Goal: Task Accomplishment & Management: Use online tool/utility

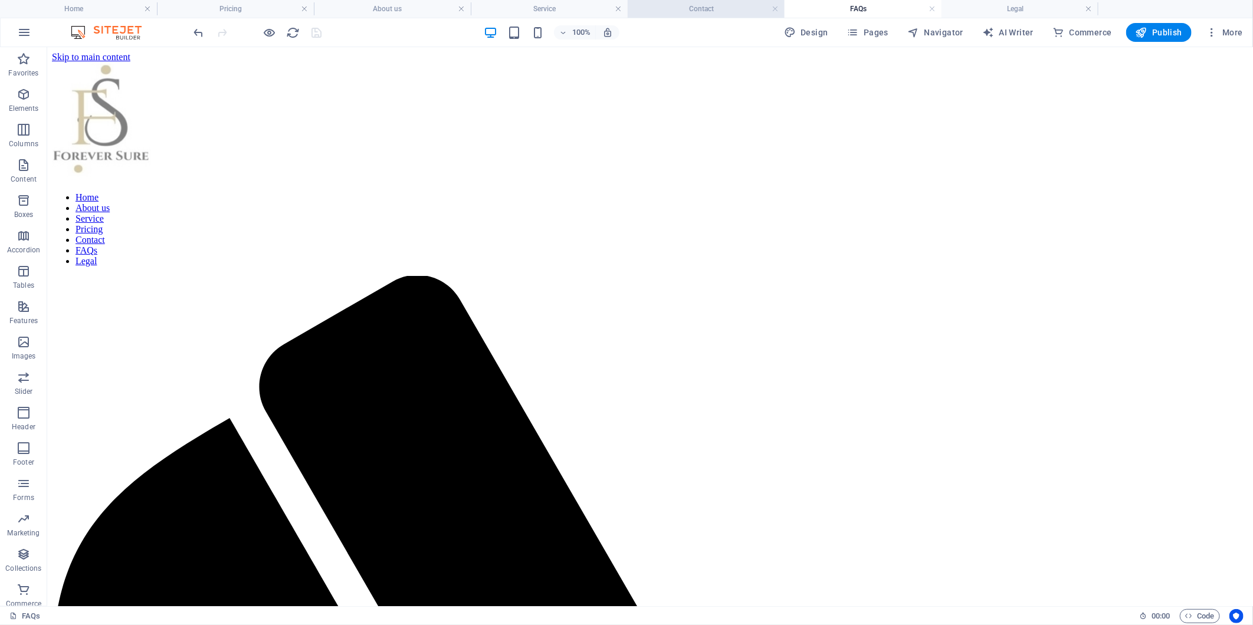
click at [694, 10] on h4 "Contact" at bounding box center [706, 8] width 157 height 13
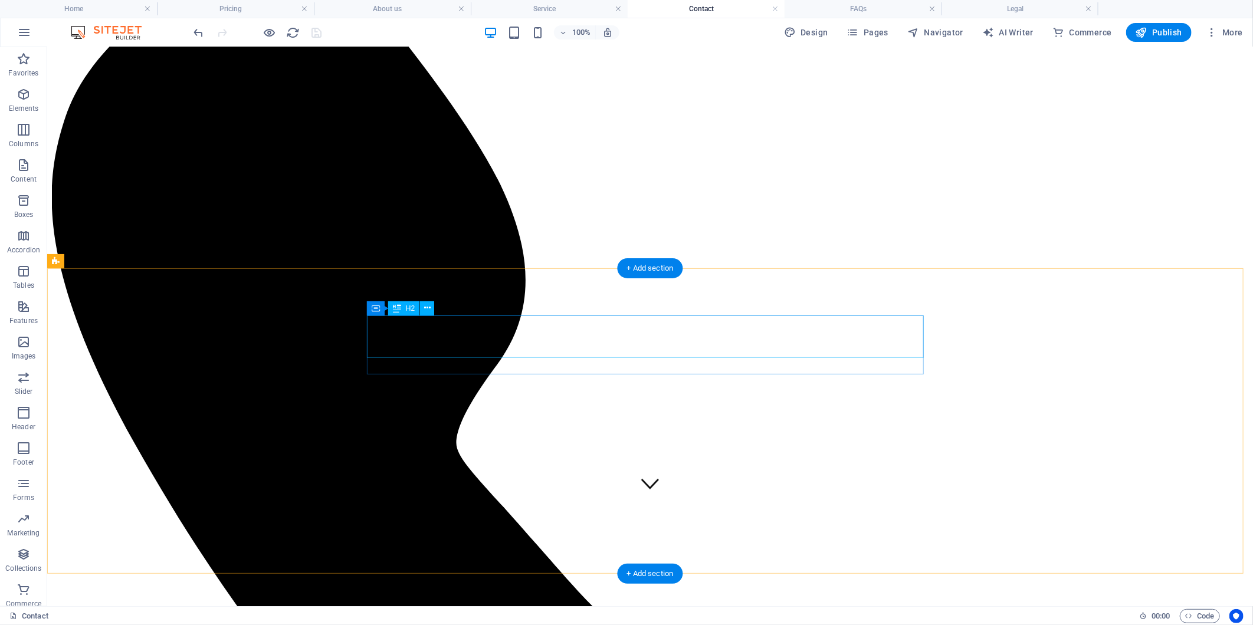
scroll to position [37, 0]
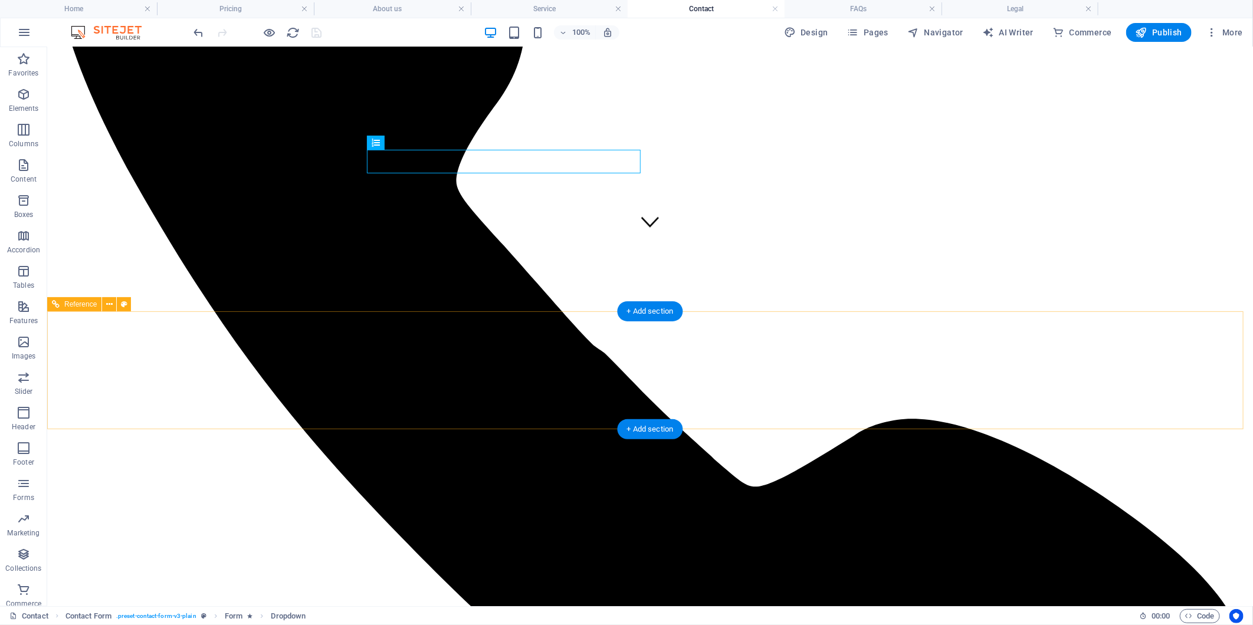
scroll to position [0, 0]
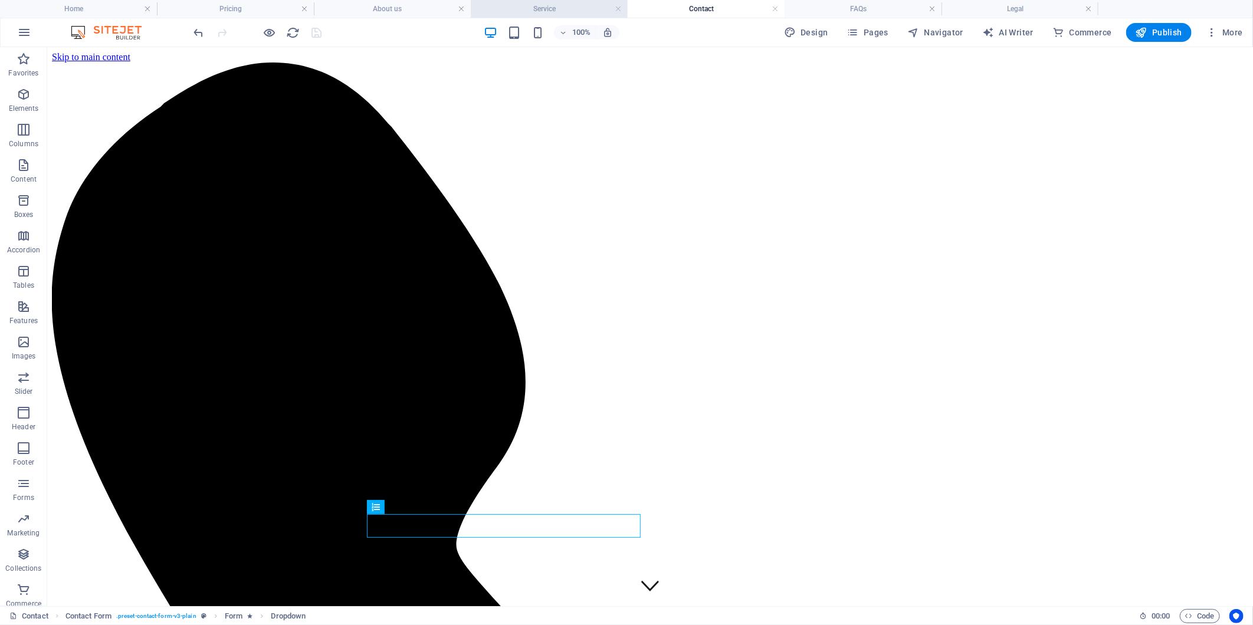
click at [556, 8] on h4 "Service" at bounding box center [549, 8] width 157 height 13
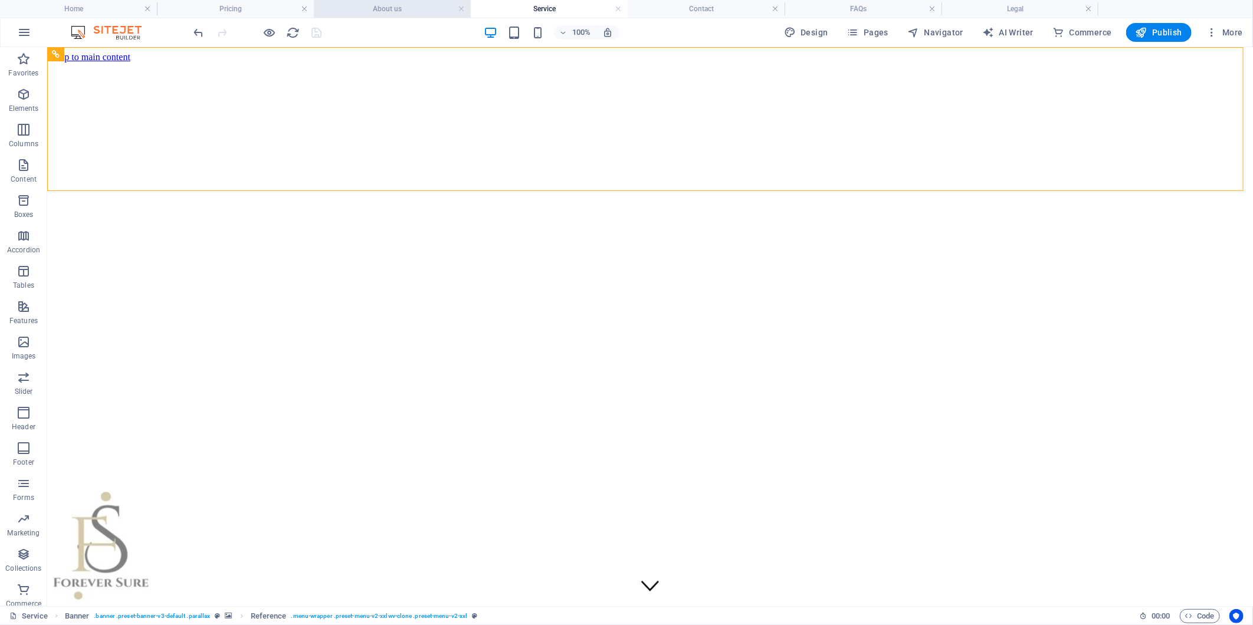
click at [396, 6] on h4 "About us" at bounding box center [392, 8] width 157 height 13
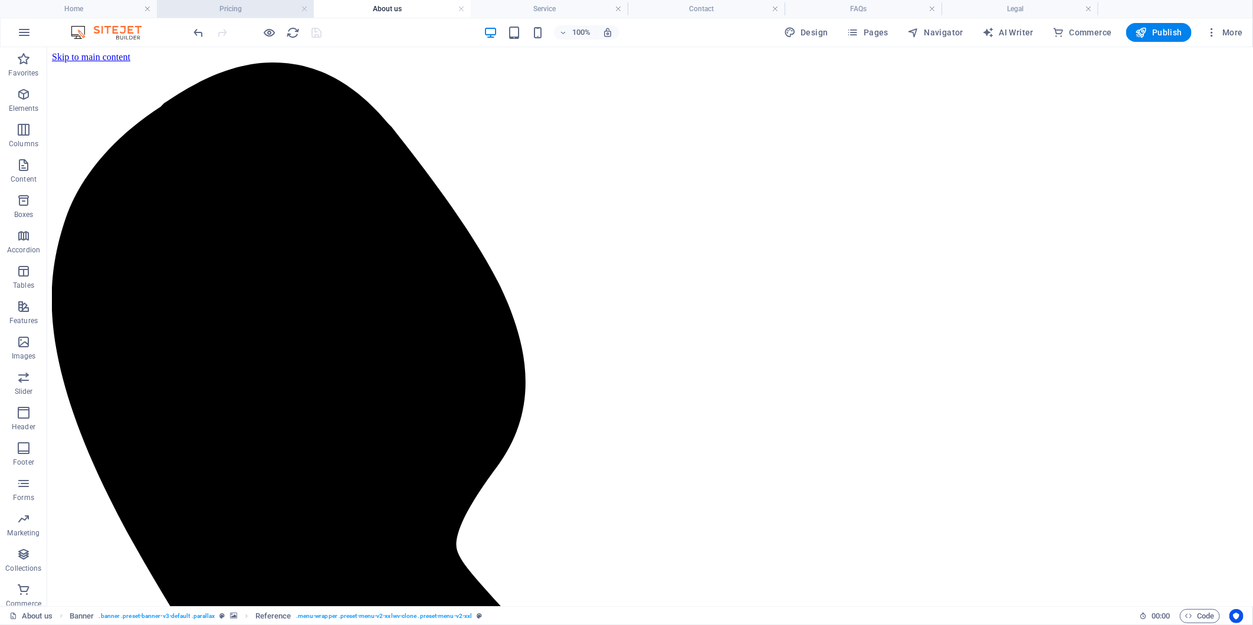
click at [246, 12] on h4 "Pricing" at bounding box center [235, 8] width 157 height 13
click at [874, 2] on h4 "FAQs" at bounding box center [863, 8] width 157 height 13
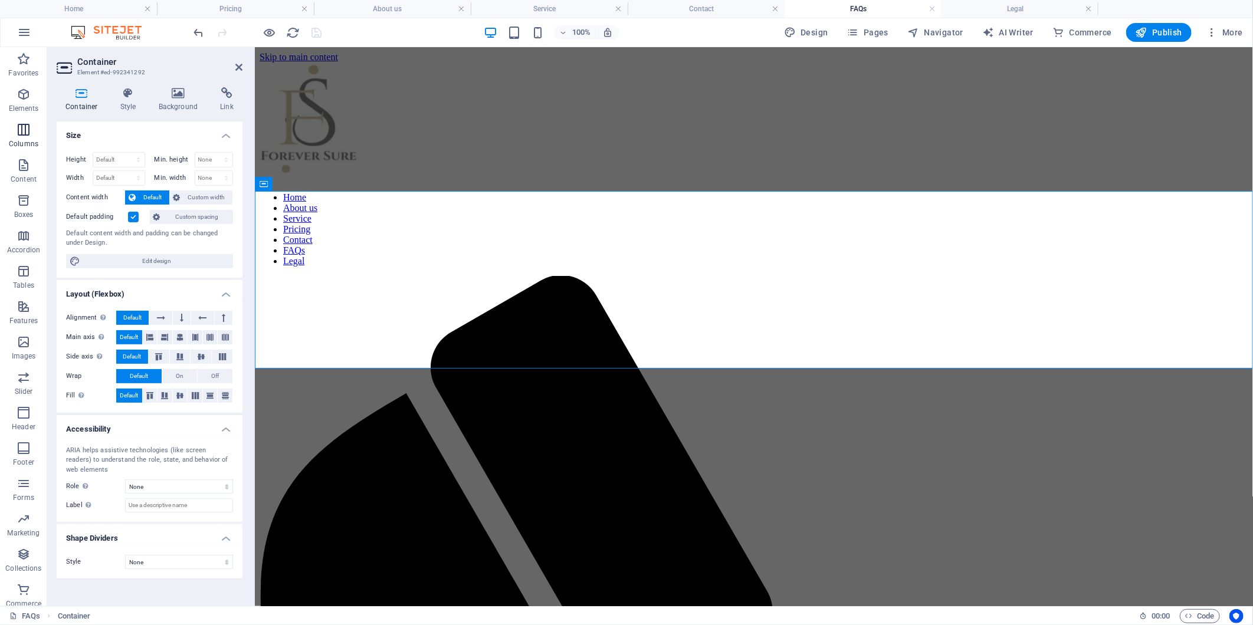
click at [33, 143] on p "Columns" at bounding box center [23, 143] width 29 height 9
click at [24, 178] on p "Content" at bounding box center [24, 179] width 26 height 9
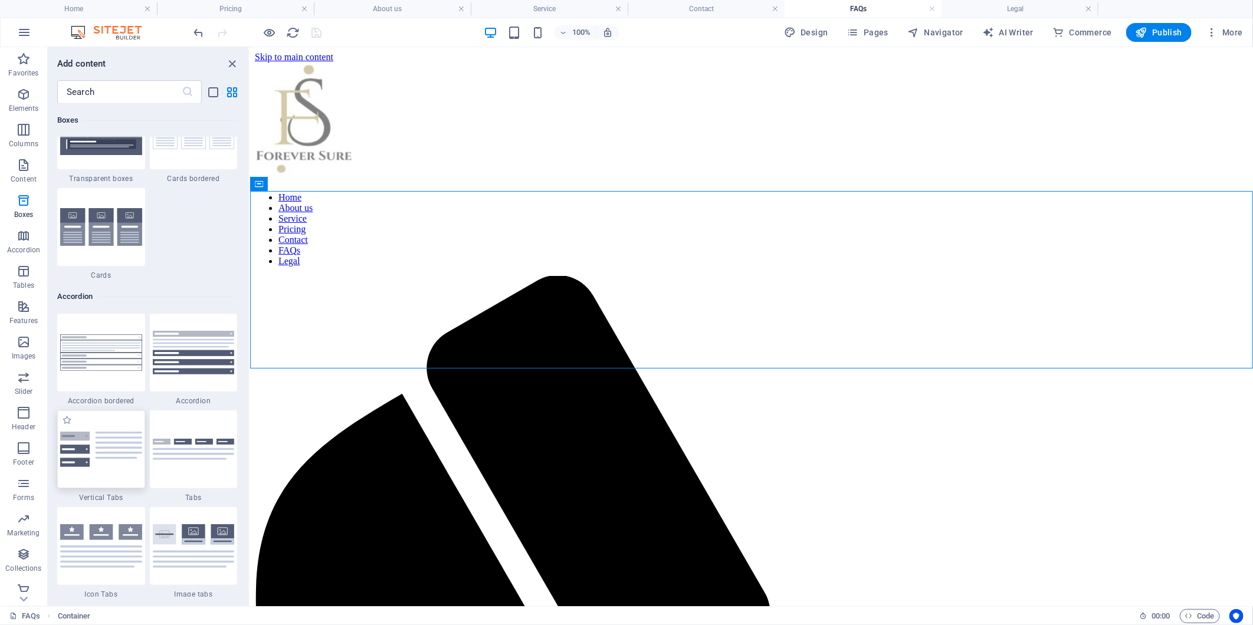
scroll to position [3636, 0]
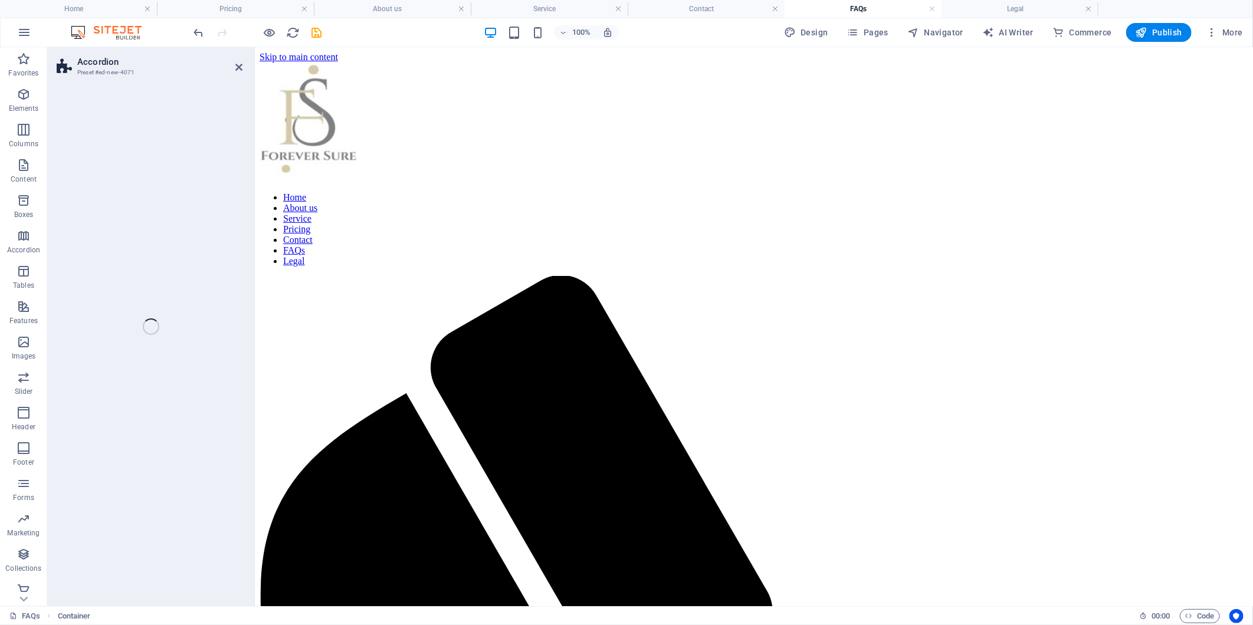
select select "rem"
select select "preset-accordion-v3-default"
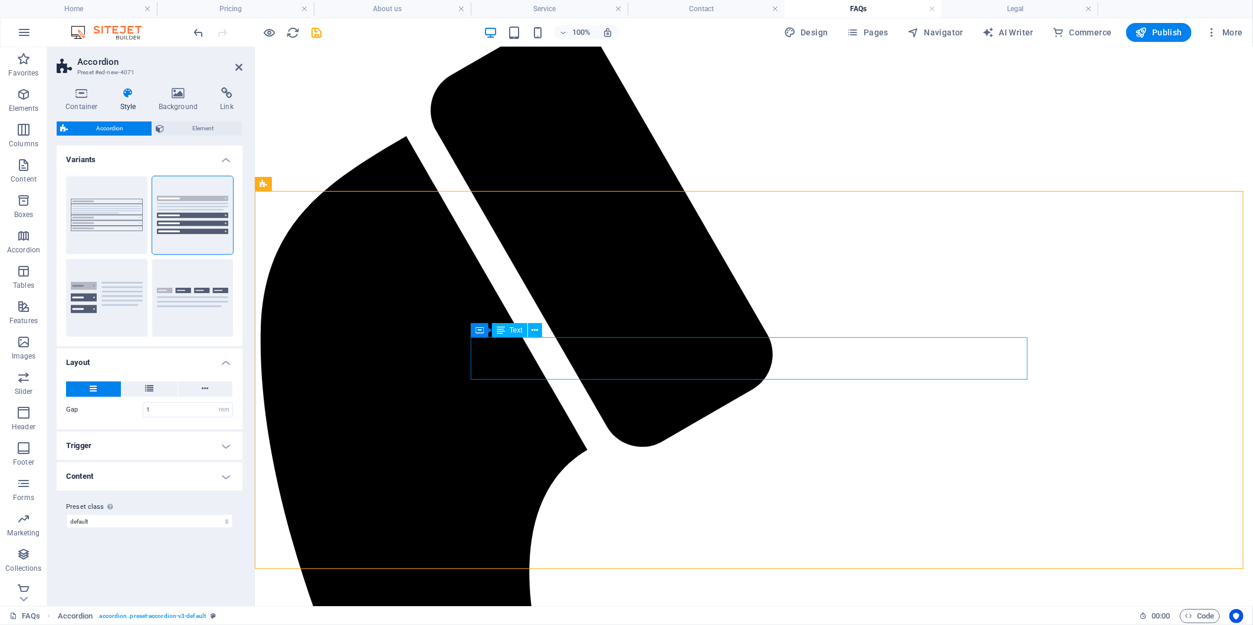
scroll to position [0, 0]
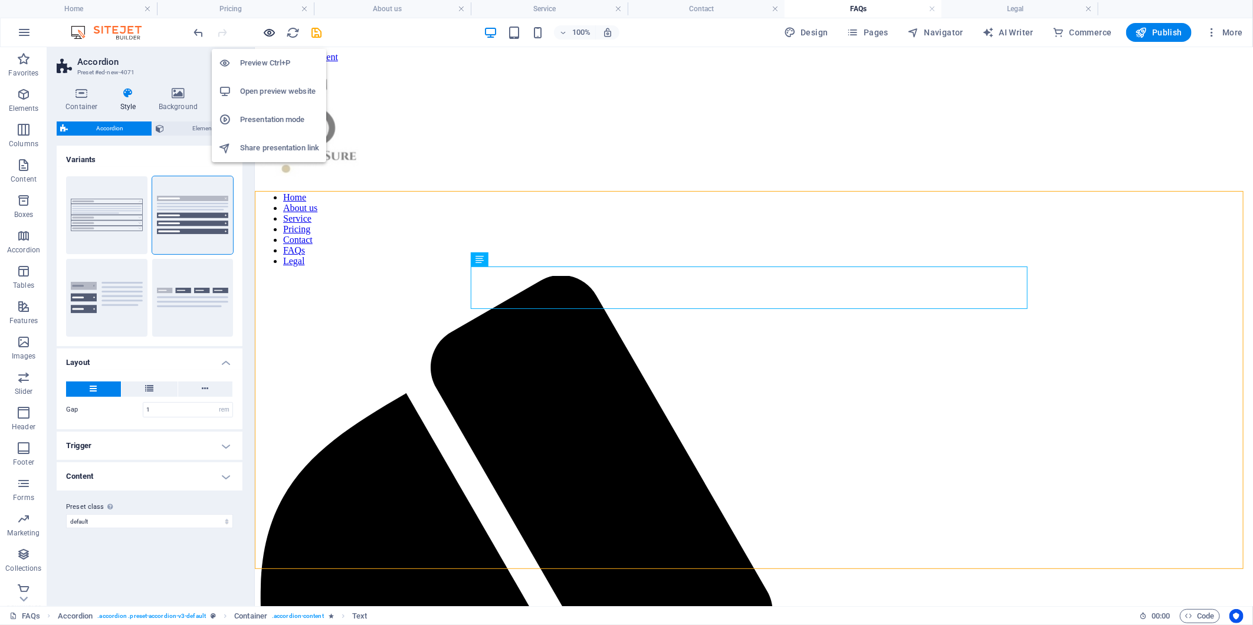
drag, startPoint x: 267, startPoint y: 32, endPoint x: 598, endPoint y: 284, distance: 415.9
click at [267, 32] on icon "button" at bounding box center [270, 33] width 14 height 14
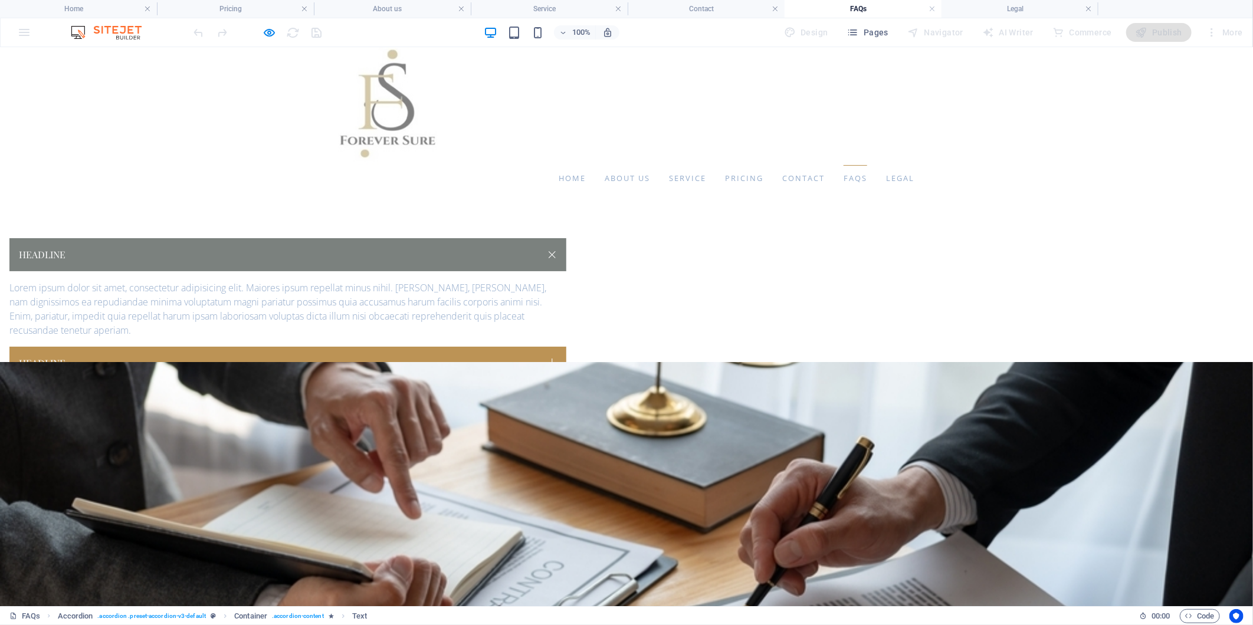
click at [566, 250] on link "Headline" at bounding box center [287, 254] width 557 height 33
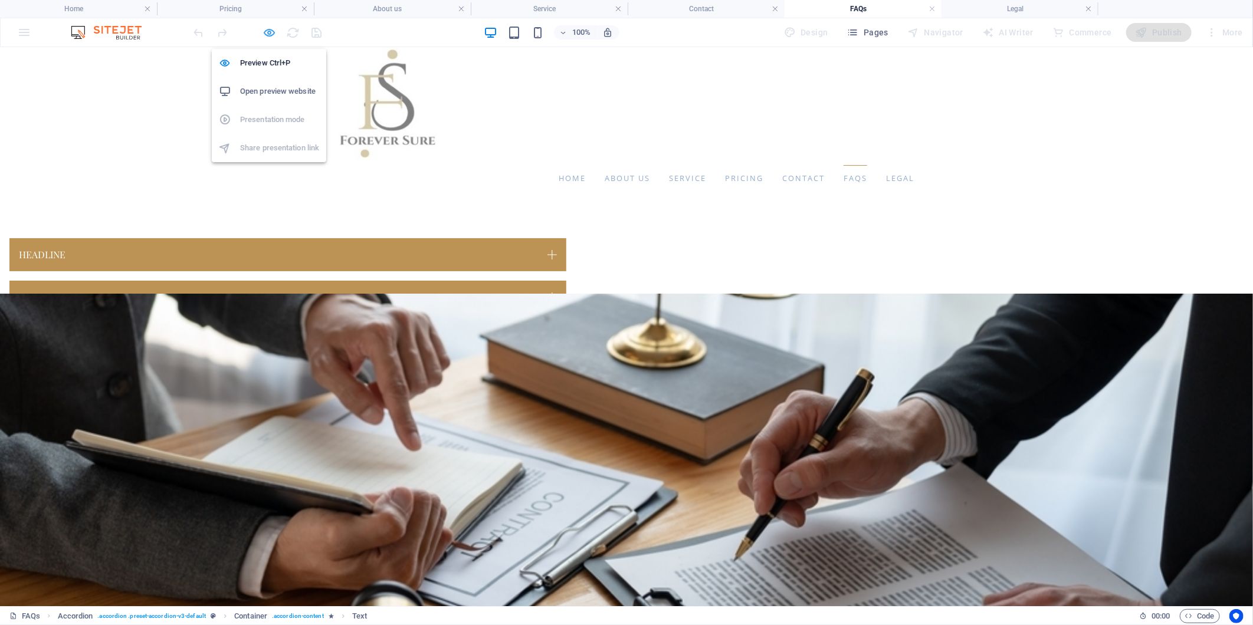
drag, startPoint x: 265, startPoint y: 32, endPoint x: 439, endPoint y: 379, distance: 387.8
click at [265, 32] on icon "button" at bounding box center [270, 33] width 14 height 14
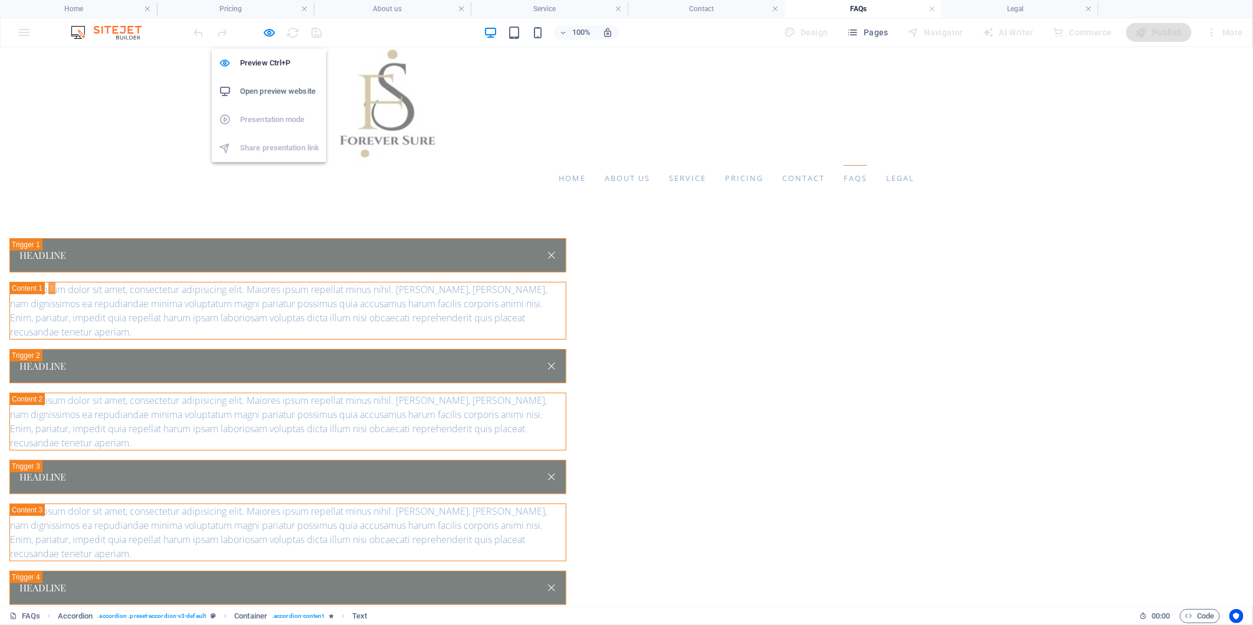
select select "rem"
select select "preset-accordion-v3-default"
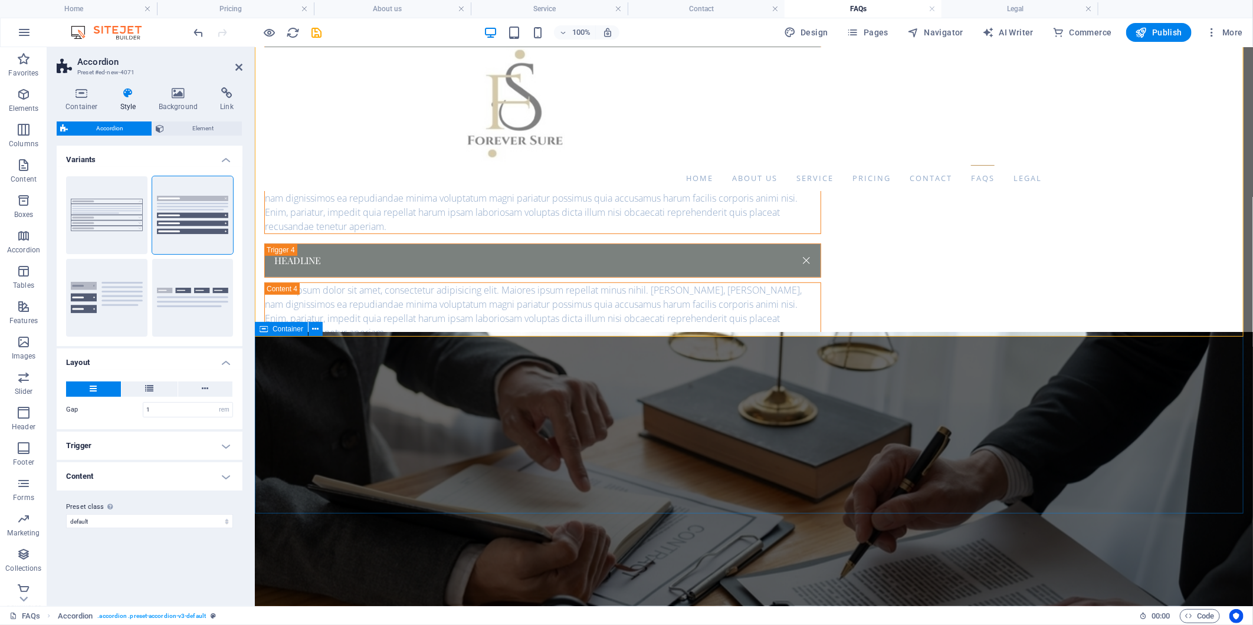
scroll to position [65, 0]
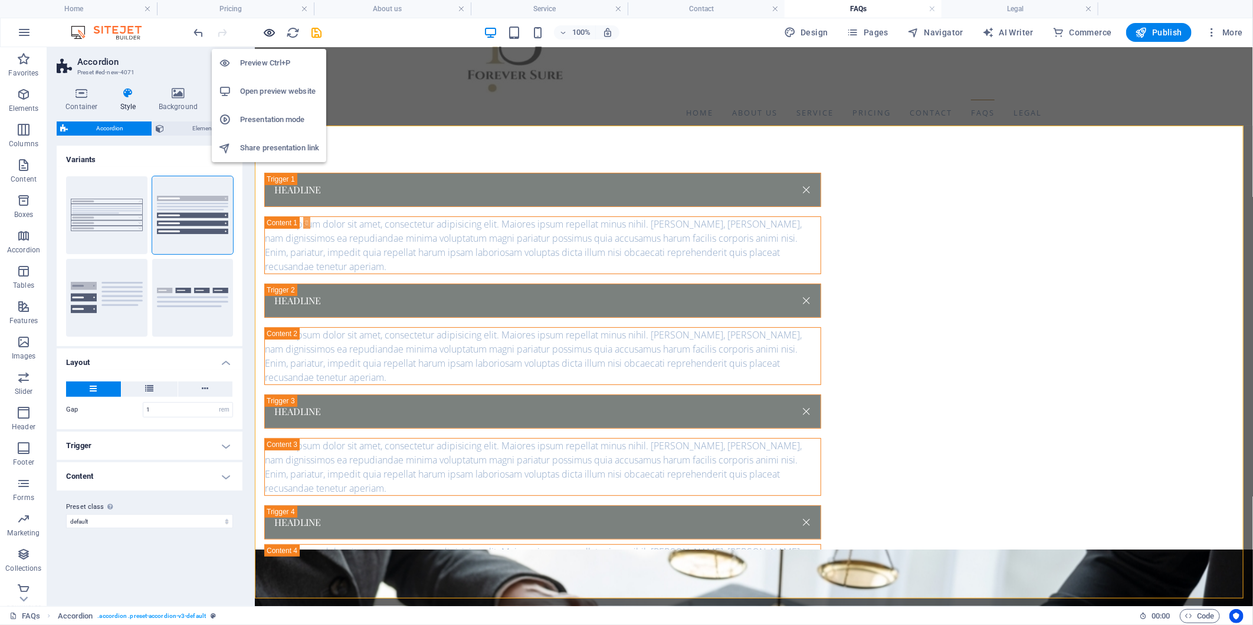
drag, startPoint x: 267, startPoint y: 31, endPoint x: 764, endPoint y: 298, distance: 564.2
click at [267, 31] on icon "button" at bounding box center [270, 33] width 14 height 14
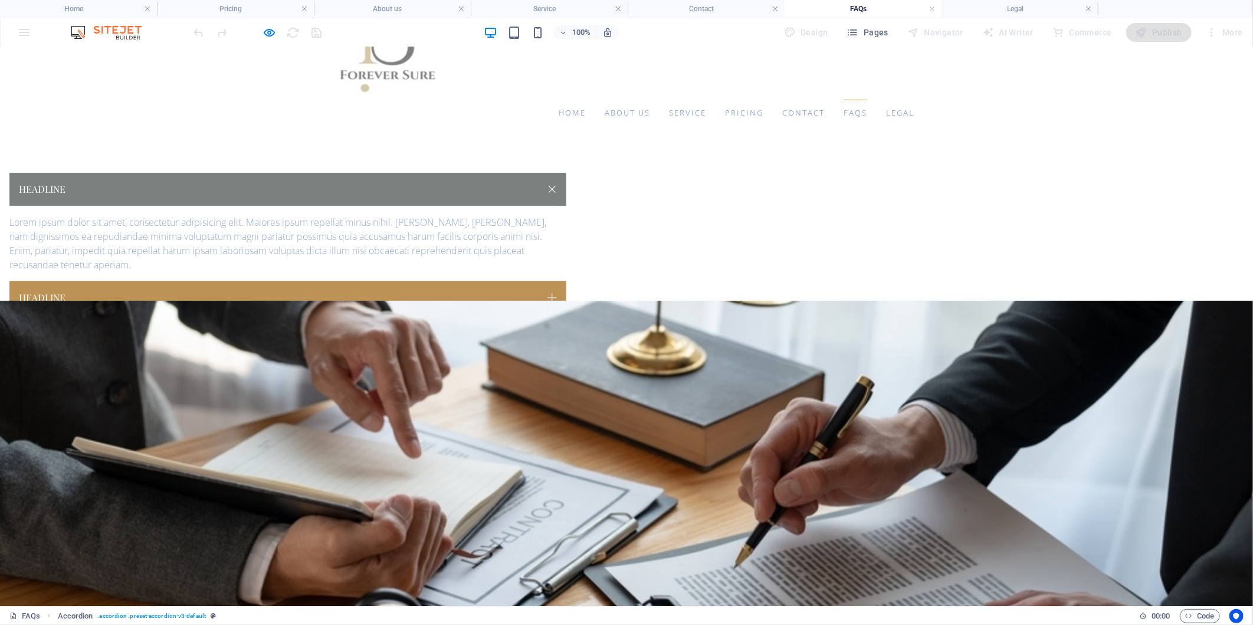
click at [566, 189] on link "Headline" at bounding box center [287, 188] width 557 height 33
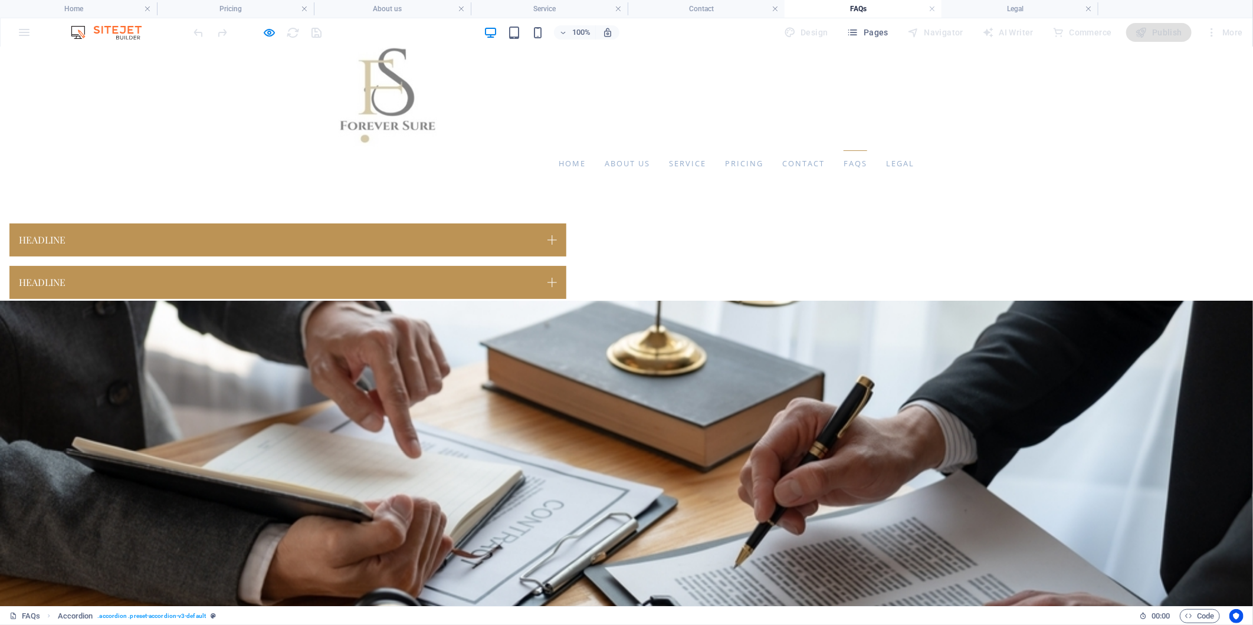
scroll to position [0, 0]
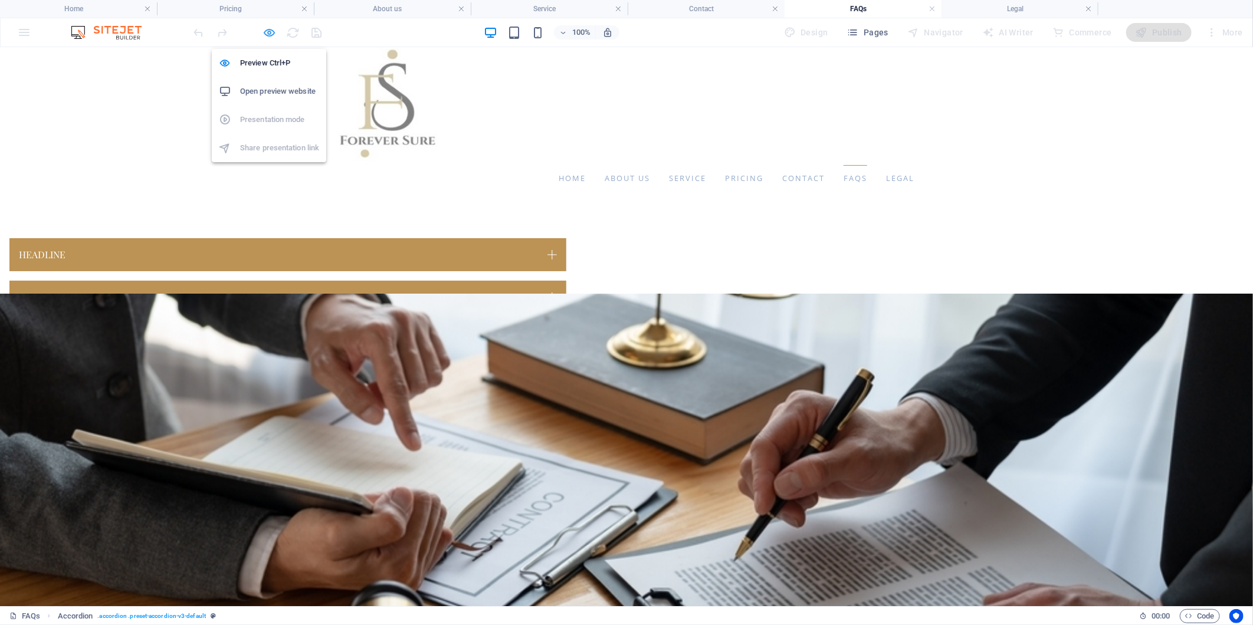
click at [274, 31] on icon "button" at bounding box center [270, 33] width 14 height 14
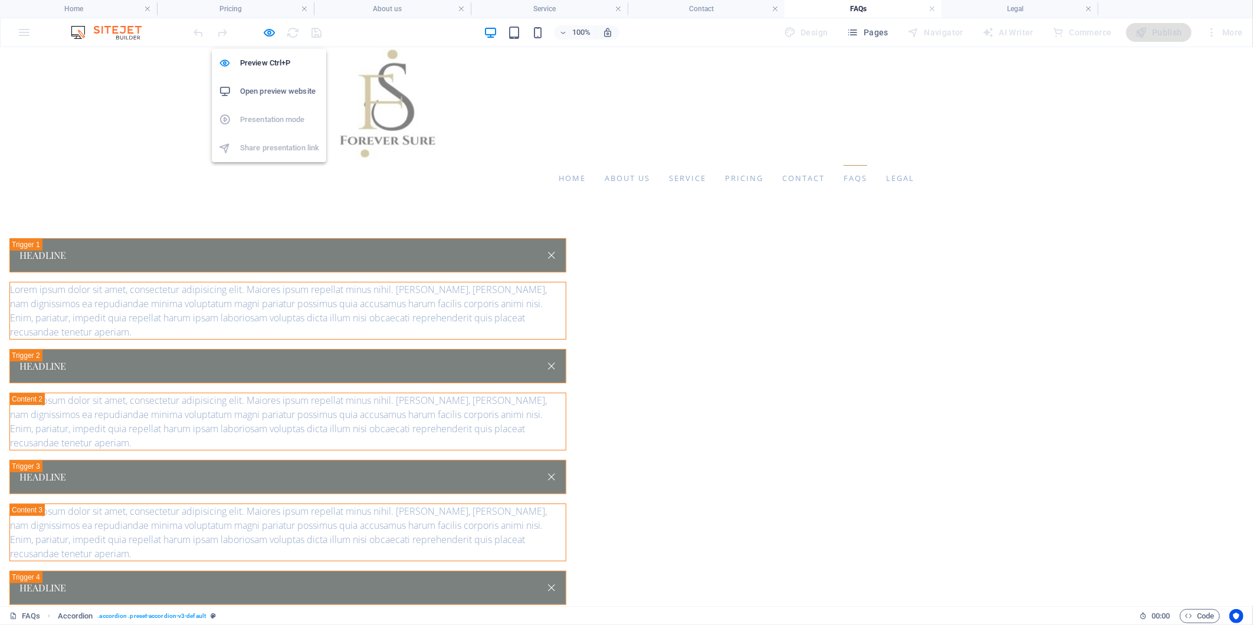
select select "rem"
select select "preset-accordion-v3-default"
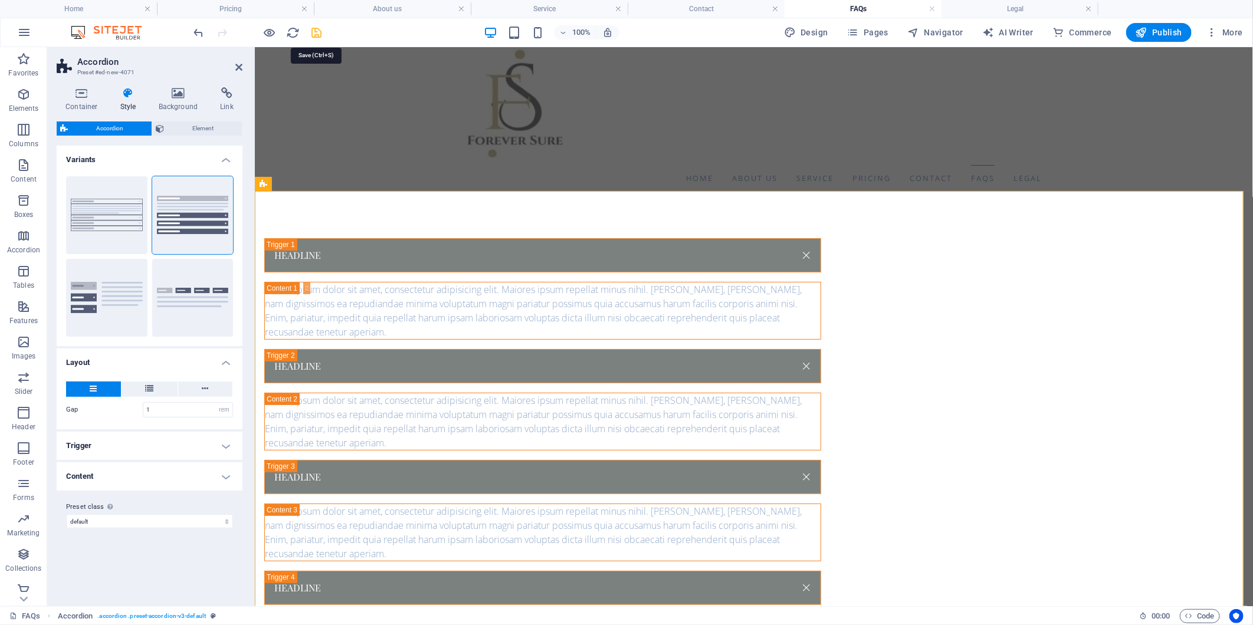
click at [320, 32] on icon "save" at bounding box center [317, 33] width 14 height 14
select select "rem"
select select "preset-accordion-v3-default"
select select "rem"
select select "preset-accordion-v3-default"
